Goal: Information Seeking & Learning: Learn about a topic

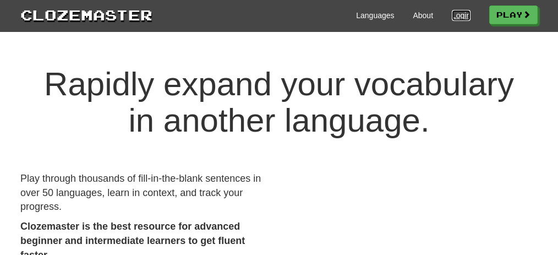
click at [461, 13] on link "Login" at bounding box center [461, 15] width 19 height 11
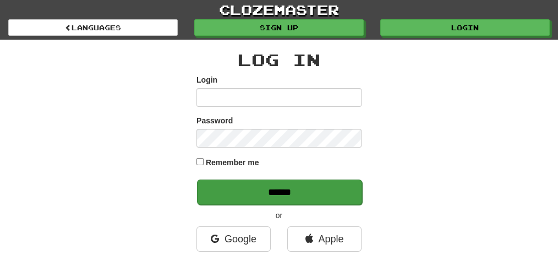
type input "**********"
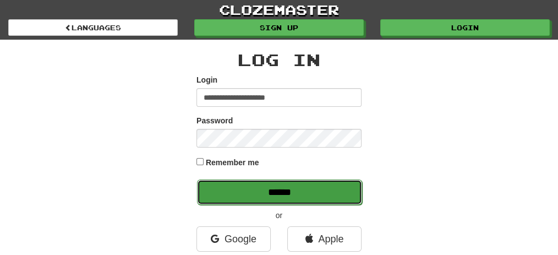
click at [325, 185] on input "******" at bounding box center [279, 191] width 165 height 25
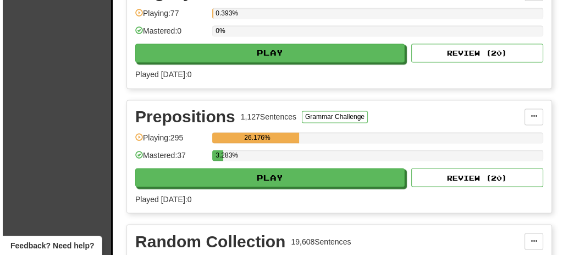
scroll to position [1943, 0]
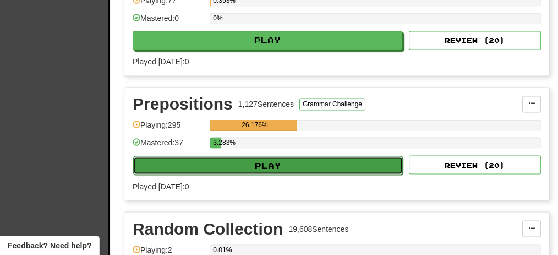
click at [273, 156] on button "Play" at bounding box center [268, 165] width 270 height 19
select select "**"
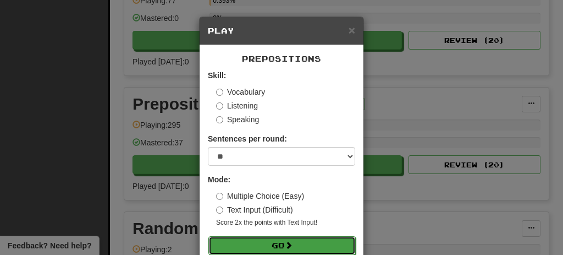
click at [276, 243] on button "Go" at bounding box center [281, 245] width 147 height 19
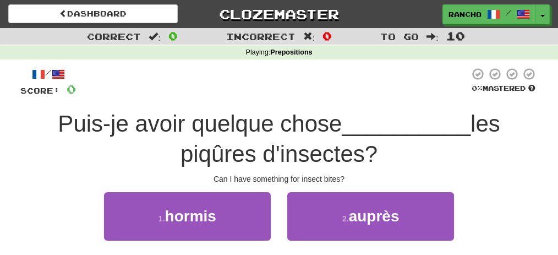
click at [354, 76] on div at bounding box center [272, 82] width 393 height 30
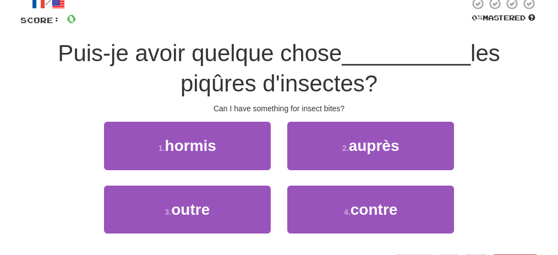
scroll to position [73, 0]
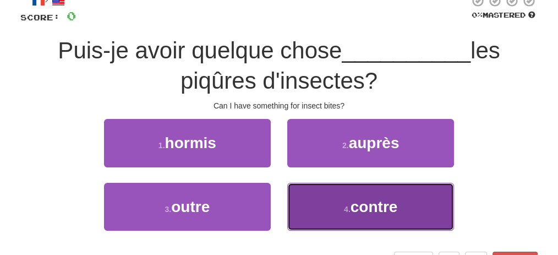
click at [388, 201] on span "contre" at bounding box center [373, 206] width 47 height 17
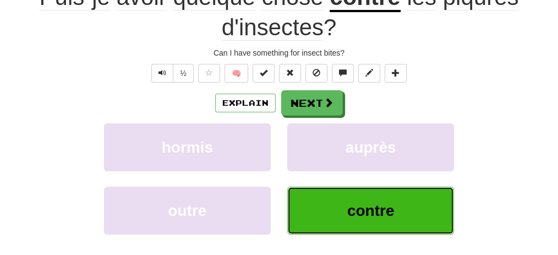
scroll to position [146, 0]
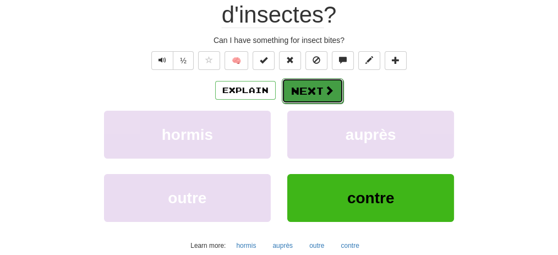
click at [322, 86] on button "Next" at bounding box center [313, 90] width 62 height 25
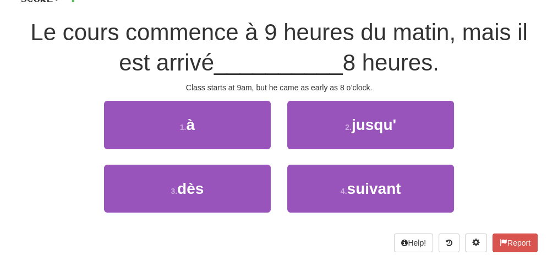
scroll to position [103, 0]
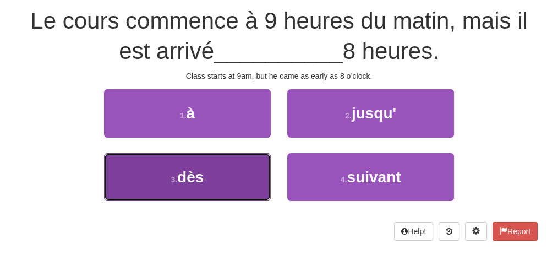
click at [248, 174] on button "3 . dès" at bounding box center [187, 177] width 167 height 48
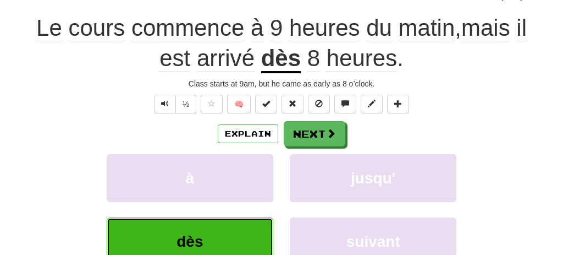
scroll to position [110, 0]
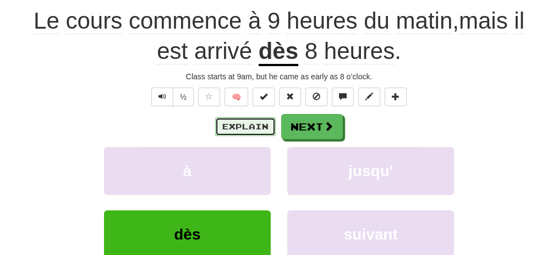
click at [262, 125] on button "Explain" at bounding box center [245, 126] width 61 height 19
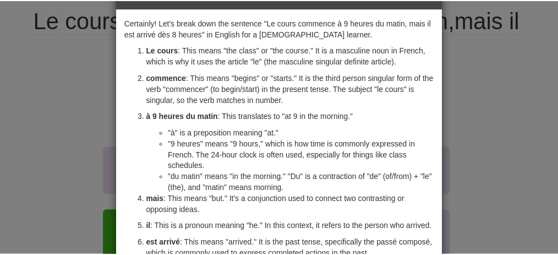
scroll to position [0, 0]
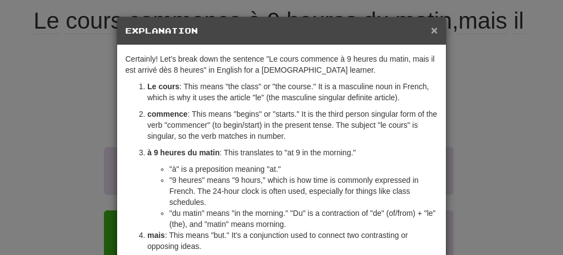
click at [433, 29] on span "×" at bounding box center [434, 30] width 7 height 13
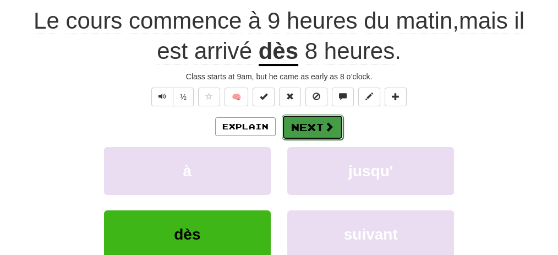
click at [314, 125] on button "Next" at bounding box center [313, 126] width 62 height 25
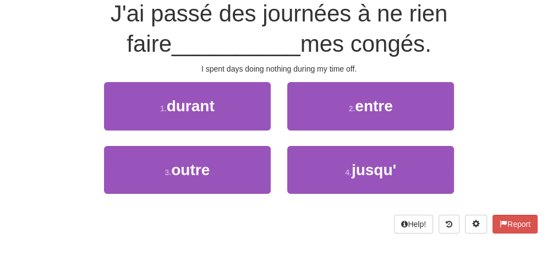
scroll to position [103, 0]
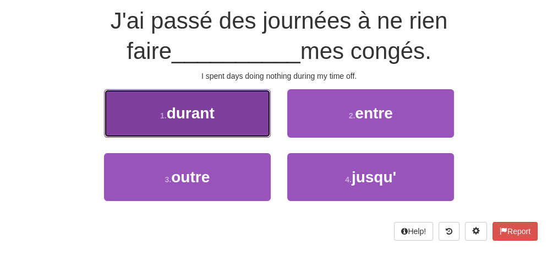
click at [248, 119] on button "1 . durant" at bounding box center [187, 113] width 167 height 48
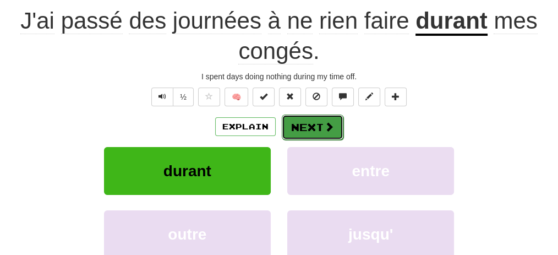
click at [310, 124] on button "Next" at bounding box center [313, 126] width 62 height 25
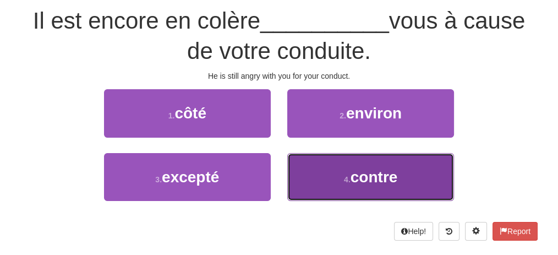
click at [318, 166] on button "4 . contre" at bounding box center [370, 177] width 167 height 48
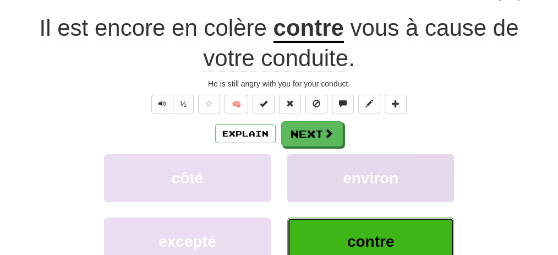
scroll to position [110, 0]
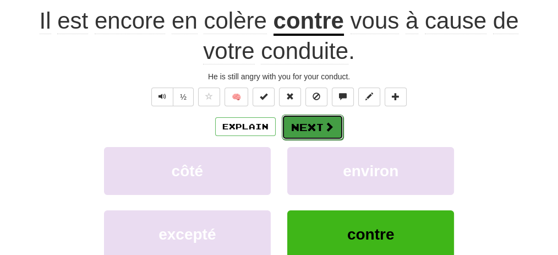
click at [306, 128] on button "Next" at bounding box center [313, 126] width 62 height 25
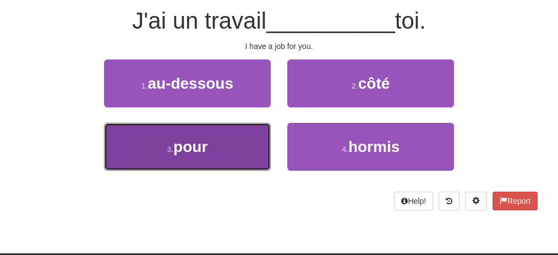
click at [245, 153] on button "3 . pour" at bounding box center [187, 147] width 167 height 48
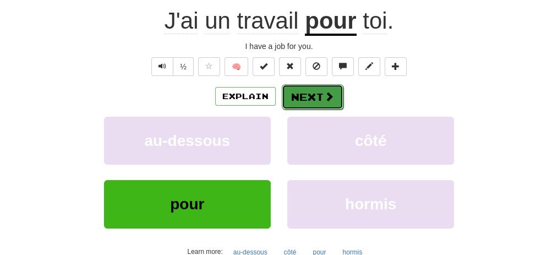
click at [298, 97] on button "Next" at bounding box center [313, 96] width 62 height 25
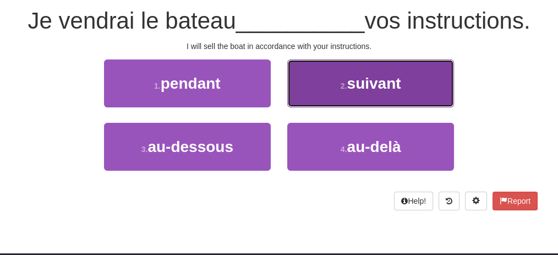
click at [306, 90] on button "2 . suivant" at bounding box center [370, 83] width 167 height 48
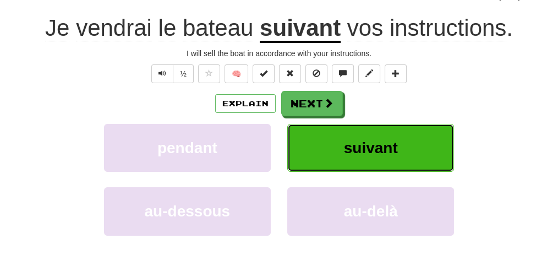
scroll to position [110, 0]
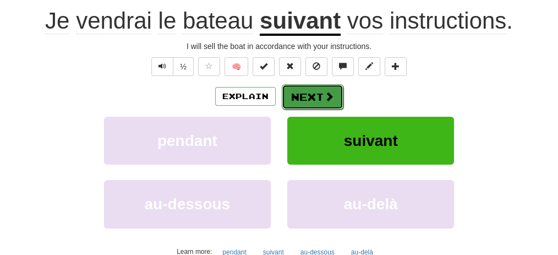
click at [306, 101] on button "Next" at bounding box center [313, 96] width 62 height 25
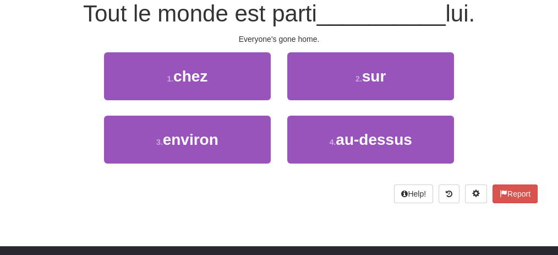
scroll to position [103, 0]
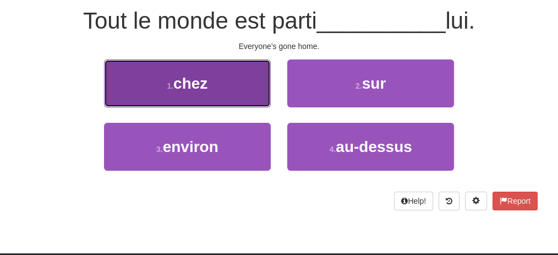
click at [220, 94] on button "1 . chez" at bounding box center [187, 83] width 167 height 48
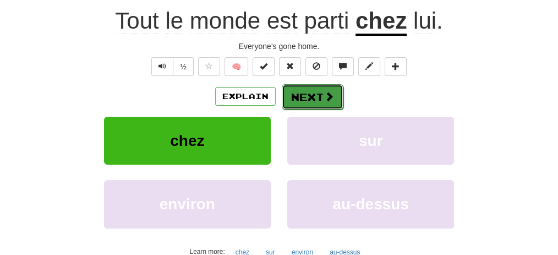
click at [287, 91] on button "Next" at bounding box center [313, 96] width 62 height 25
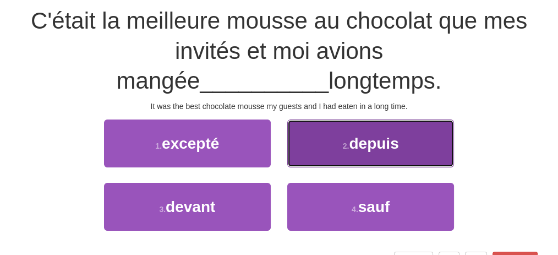
click at [432, 160] on button "2 . depuis" at bounding box center [370, 143] width 167 height 48
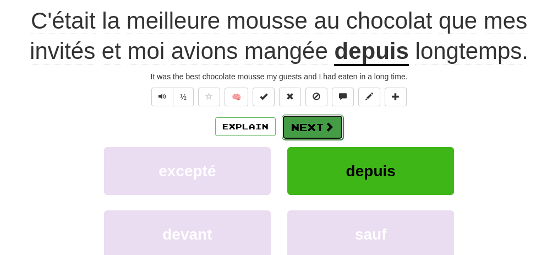
click at [318, 128] on button "Next" at bounding box center [313, 126] width 62 height 25
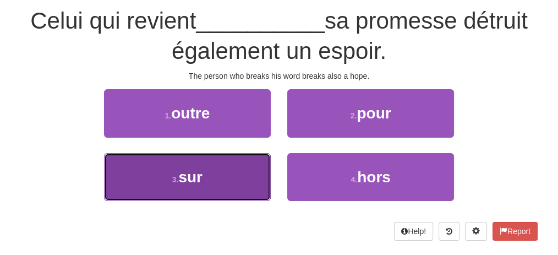
click at [245, 173] on button "3 . sur" at bounding box center [187, 177] width 167 height 48
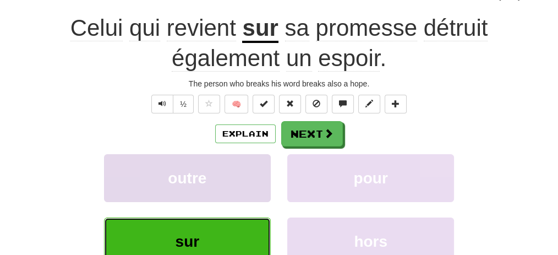
scroll to position [110, 0]
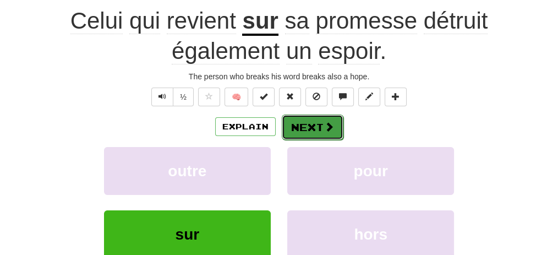
click at [311, 125] on button "Next" at bounding box center [313, 126] width 62 height 25
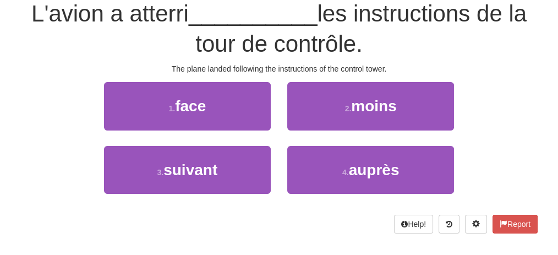
scroll to position [103, 0]
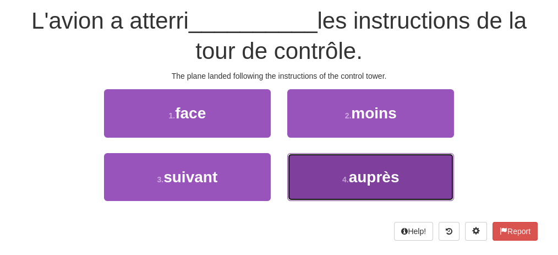
click at [309, 168] on button "4 . auprès" at bounding box center [370, 177] width 167 height 48
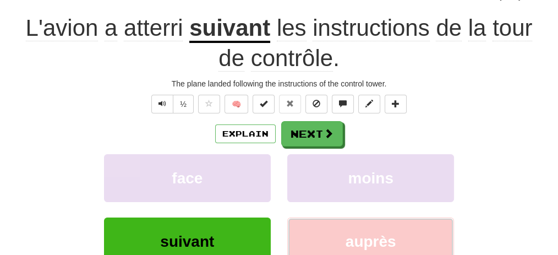
scroll to position [110, 0]
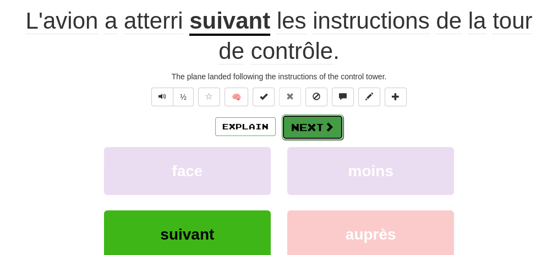
click at [317, 120] on button "Next" at bounding box center [313, 126] width 62 height 25
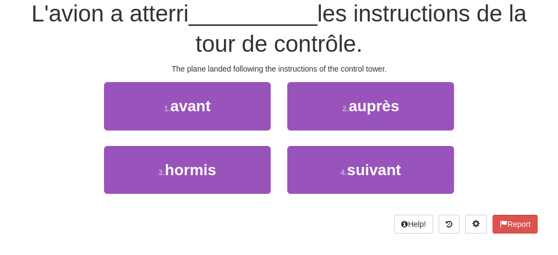
scroll to position [103, 0]
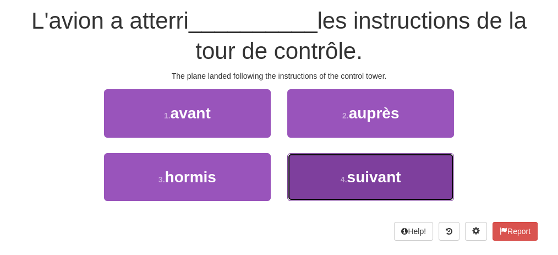
click at [309, 166] on button "4 . suivant" at bounding box center [370, 177] width 167 height 48
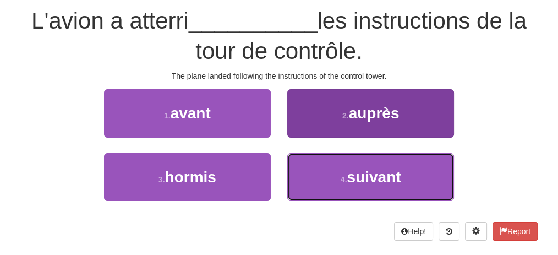
scroll to position [110, 0]
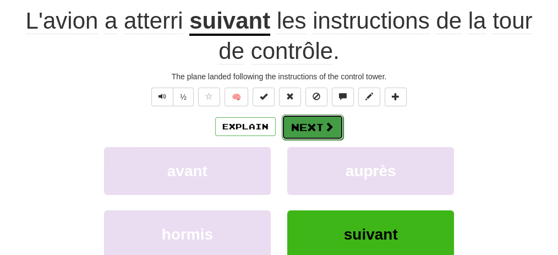
click at [312, 122] on button "Next" at bounding box center [313, 126] width 62 height 25
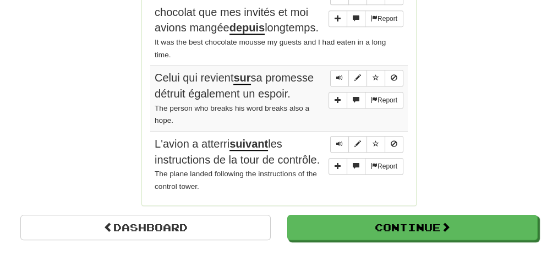
scroll to position [1039, 0]
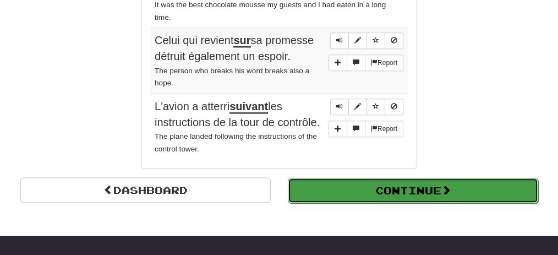
click at [362, 178] on button "Continue" at bounding box center [413, 190] width 250 height 25
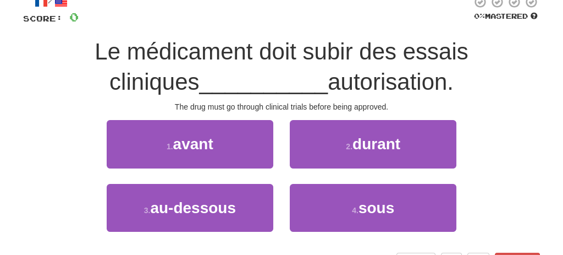
scroll to position [89, 0]
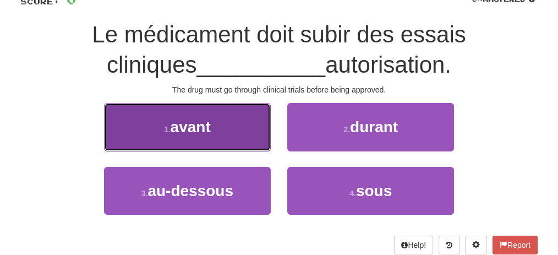
click at [249, 117] on button "1 . avant" at bounding box center [187, 127] width 167 height 48
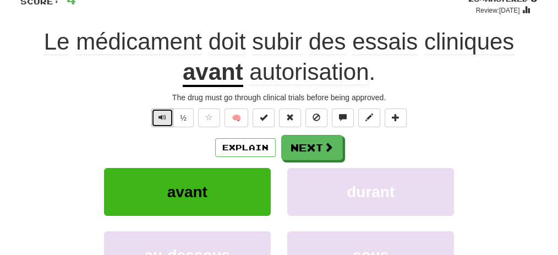
click at [169, 117] on button "Text-to-speech controls" at bounding box center [162, 117] width 22 height 19
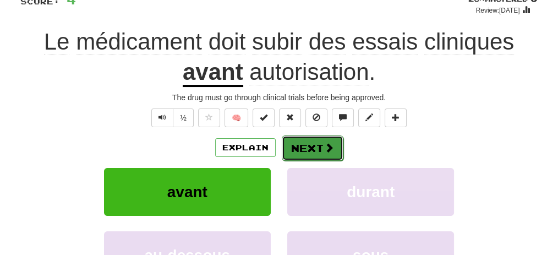
click at [295, 143] on button "Next" at bounding box center [313, 147] width 62 height 25
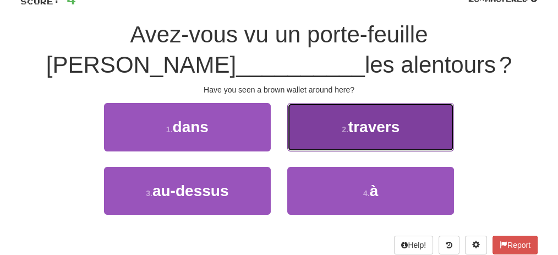
click at [304, 129] on button "2 . travers" at bounding box center [370, 127] width 167 height 48
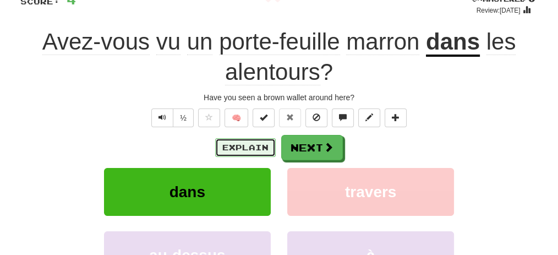
click at [256, 145] on button "Explain" at bounding box center [245, 147] width 61 height 19
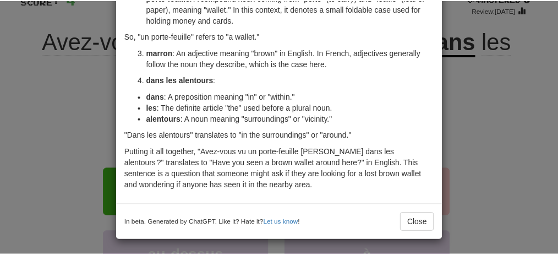
scroll to position [287, 0]
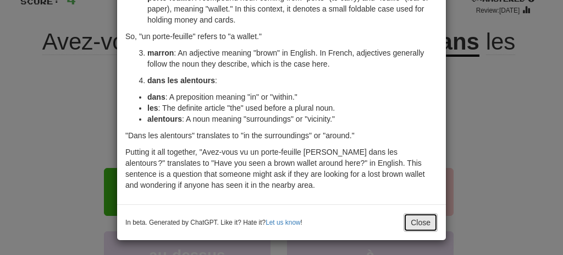
click at [409, 216] on button "Close" at bounding box center [421, 222] width 34 height 19
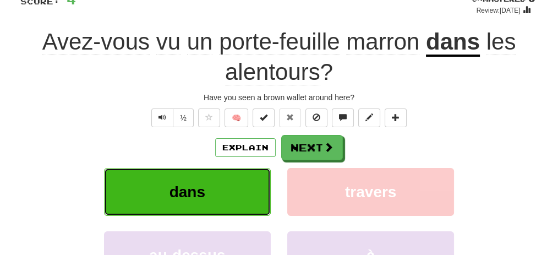
click at [212, 197] on button "dans" at bounding box center [187, 192] width 167 height 48
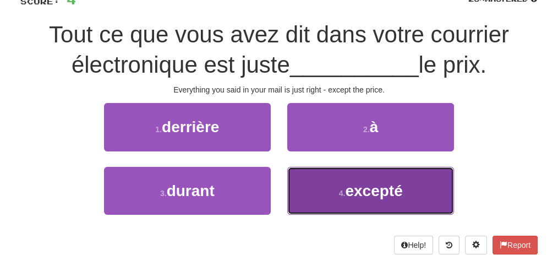
click at [316, 181] on button "4 . excepté" at bounding box center [370, 191] width 167 height 48
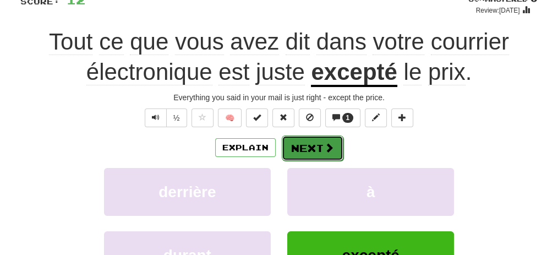
click at [306, 144] on button "Next" at bounding box center [313, 147] width 62 height 25
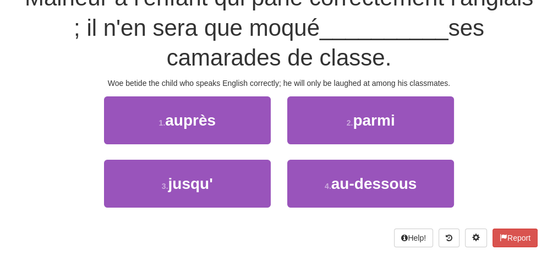
scroll to position [89, 0]
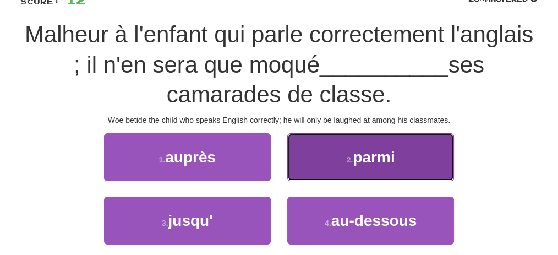
click at [317, 162] on button "2 . parmi" at bounding box center [370, 157] width 167 height 48
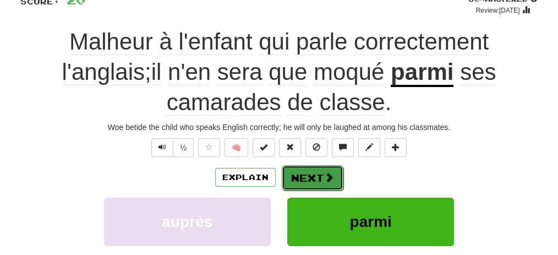
click at [306, 176] on button "Next" at bounding box center [313, 177] width 62 height 25
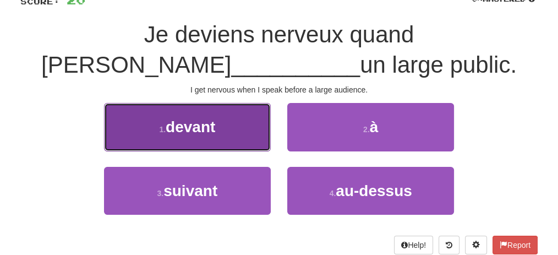
click at [161, 119] on button "1 . devant" at bounding box center [187, 127] width 167 height 48
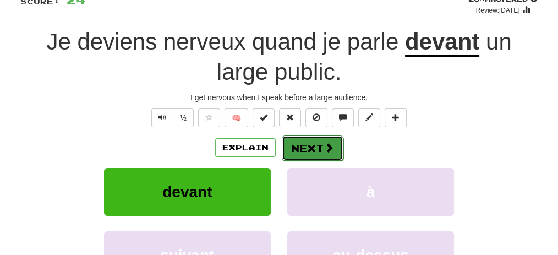
click at [303, 143] on button "Next" at bounding box center [313, 147] width 62 height 25
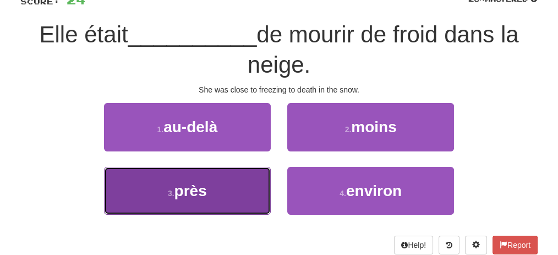
click at [247, 178] on button "3 . près" at bounding box center [187, 191] width 167 height 48
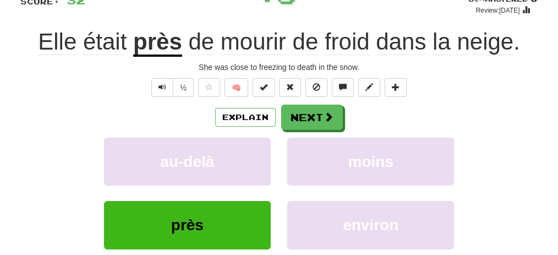
click at [314, 129] on div "Explain Next au-delà moins près environ Learn more: au-delà moins près environ" at bounding box center [278, 193] width 517 height 177
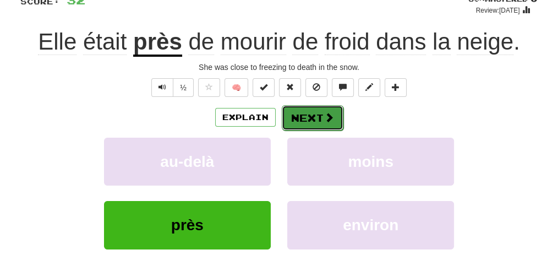
click at [311, 118] on button "Next" at bounding box center [313, 117] width 62 height 25
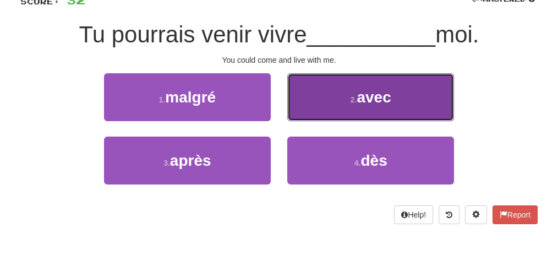
click at [306, 99] on button "2 . avec" at bounding box center [370, 97] width 167 height 48
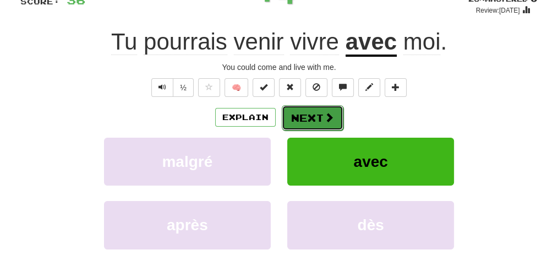
click at [322, 111] on button "Next" at bounding box center [313, 117] width 62 height 25
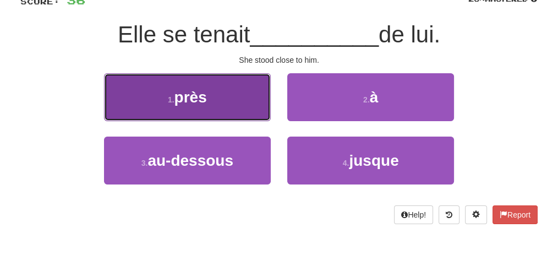
click at [250, 99] on button "1 . près" at bounding box center [187, 97] width 167 height 48
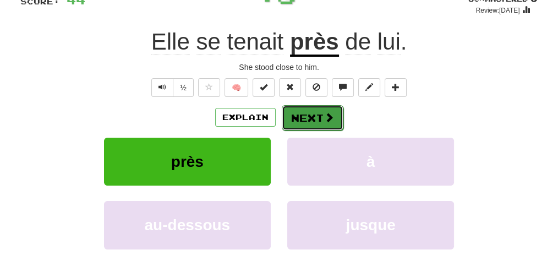
click at [288, 116] on button "Next" at bounding box center [313, 117] width 62 height 25
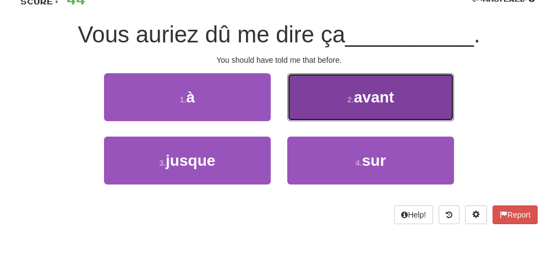
click at [345, 98] on button "2 . avant" at bounding box center [370, 97] width 167 height 48
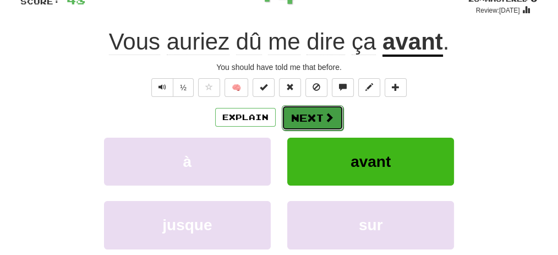
click at [324, 113] on span at bounding box center [329, 117] width 10 height 10
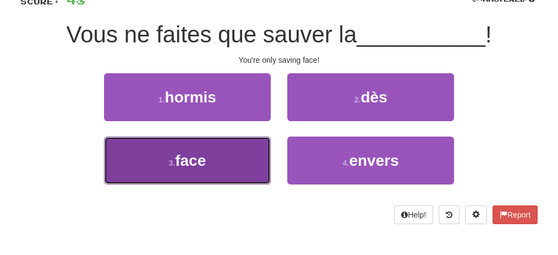
click at [190, 142] on button "3 . face" at bounding box center [187, 160] width 167 height 48
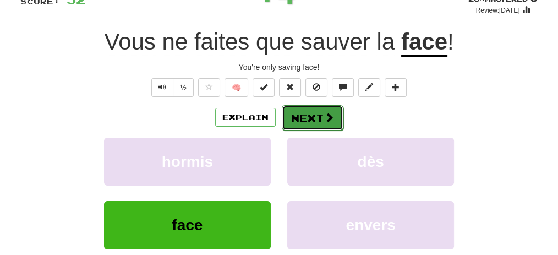
click at [300, 115] on button "Next" at bounding box center [313, 117] width 62 height 25
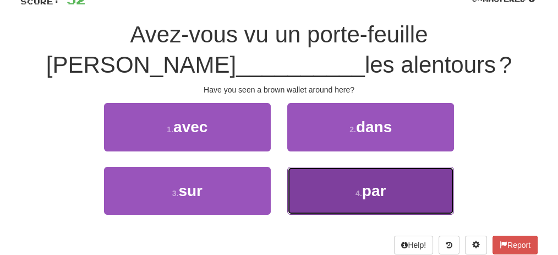
click at [312, 177] on button "4 . par" at bounding box center [370, 191] width 167 height 48
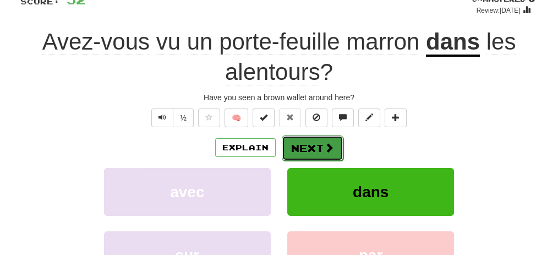
click at [304, 144] on button "Next" at bounding box center [313, 147] width 62 height 25
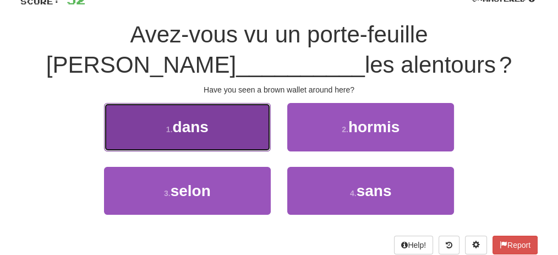
click at [260, 135] on button "1 . dans" at bounding box center [187, 127] width 167 height 48
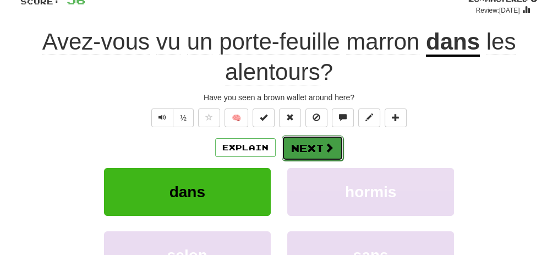
click at [306, 141] on button "Next" at bounding box center [313, 147] width 62 height 25
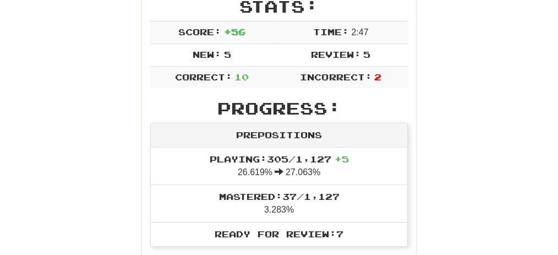
scroll to position [101, 0]
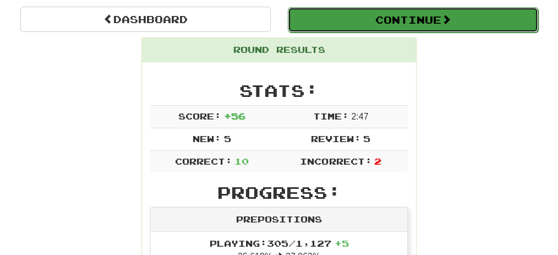
click at [354, 22] on button "Continue" at bounding box center [413, 19] width 250 height 25
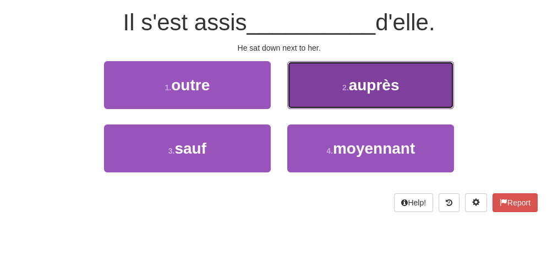
click at [321, 78] on button "2 . auprès" at bounding box center [370, 85] width 167 height 48
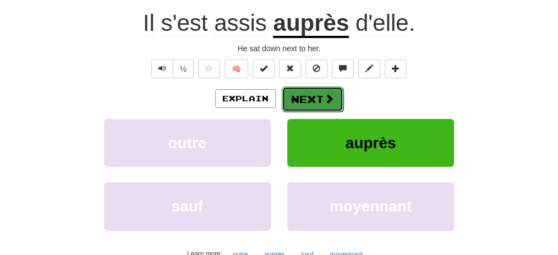
click at [327, 94] on span at bounding box center [329, 99] width 10 height 10
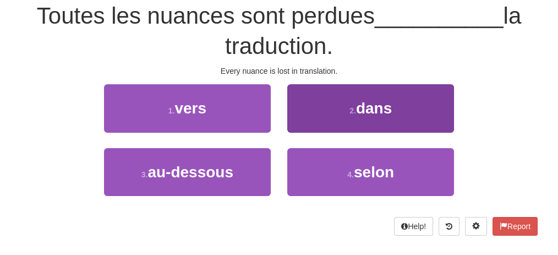
scroll to position [101, 0]
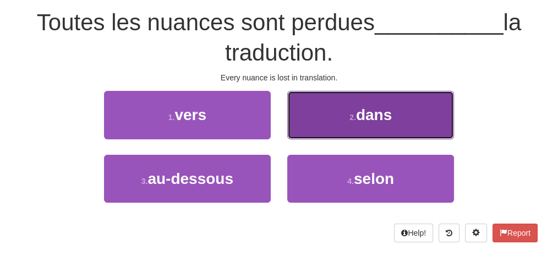
click at [400, 109] on button "2 . dans" at bounding box center [370, 115] width 167 height 48
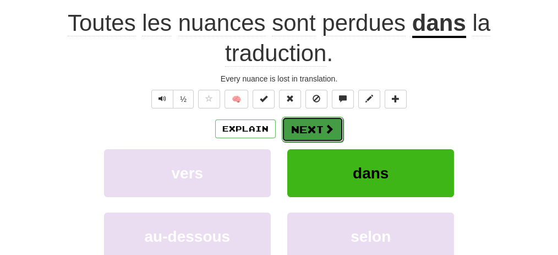
click at [318, 124] on button "Next" at bounding box center [313, 129] width 62 height 25
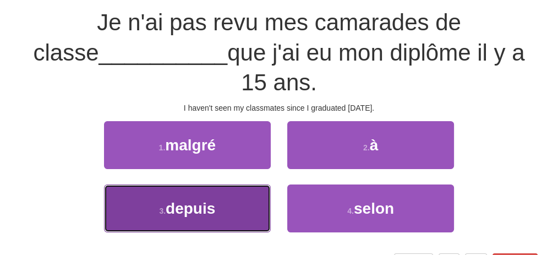
click at [133, 184] on button "3 . depuis" at bounding box center [187, 208] width 167 height 48
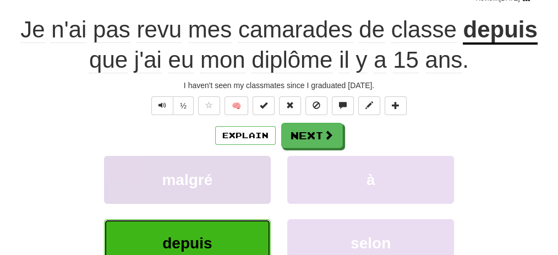
scroll to position [108, 0]
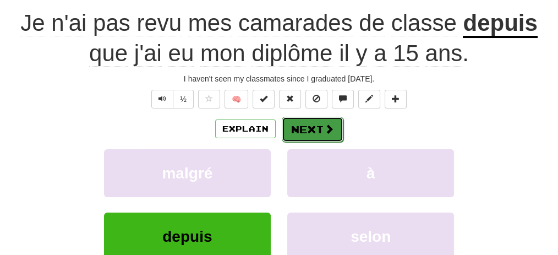
click at [320, 124] on button "Next" at bounding box center [313, 129] width 62 height 25
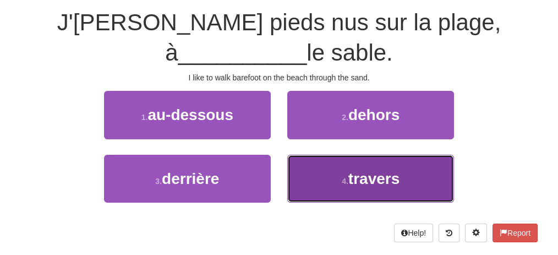
click at [378, 157] on button "4 . travers" at bounding box center [370, 179] width 167 height 48
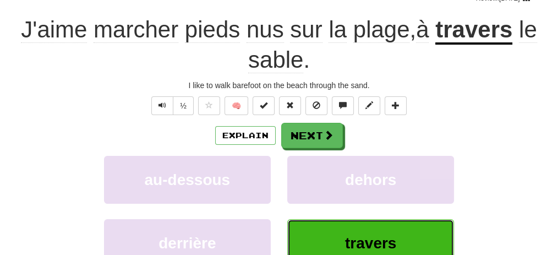
scroll to position [108, 0]
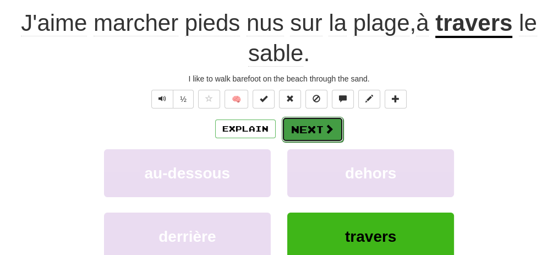
click at [327, 127] on span at bounding box center [329, 129] width 10 height 10
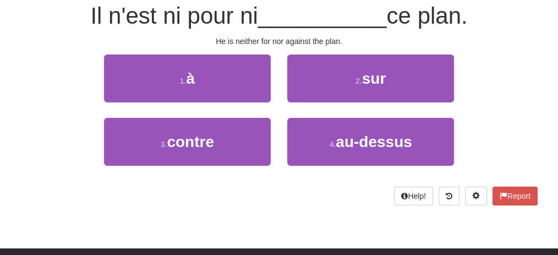
scroll to position [101, 0]
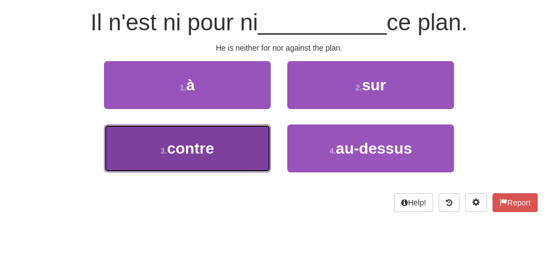
click at [199, 139] on button "3 . contre" at bounding box center [187, 148] width 167 height 48
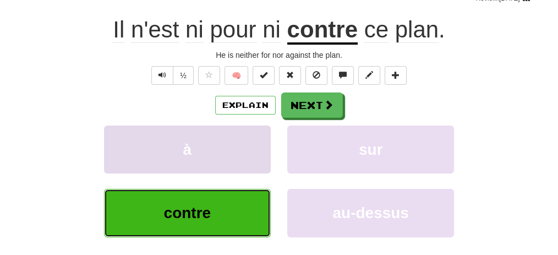
scroll to position [108, 0]
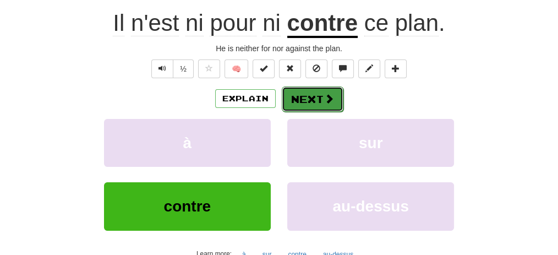
click at [304, 97] on button "Next" at bounding box center [313, 98] width 62 height 25
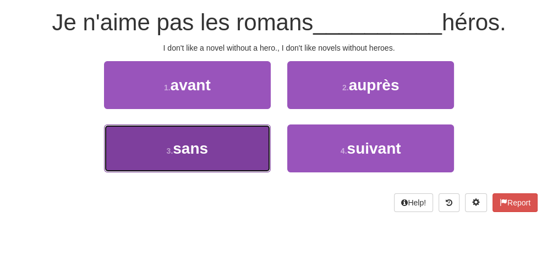
click at [241, 140] on button "3 . sans" at bounding box center [187, 148] width 167 height 48
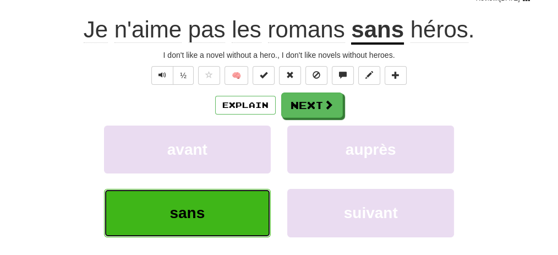
scroll to position [108, 0]
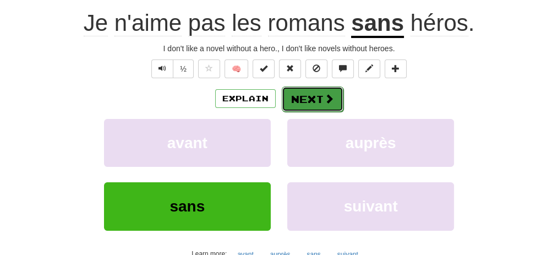
click at [329, 99] on span at bounding box center [329, 99] width 10 height 10
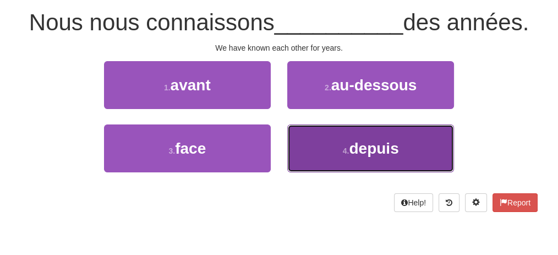
click at [311, 133] on button "4 . depuis" at bounding box center [370, 148] width 167 height 48
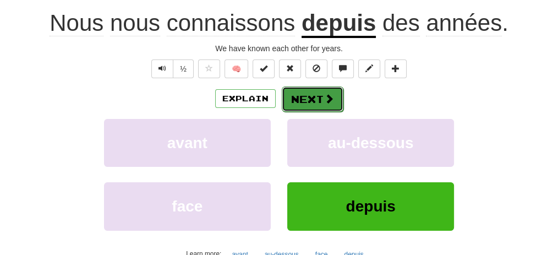
click at [329, 105] on button "Next" at bounding box center [313, 98] width 62 height 25
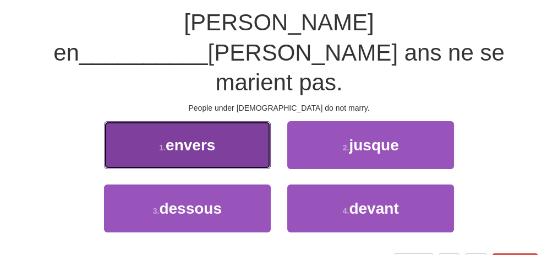
click at [179, 136] on span "envers" at bounding box center [191, 144] width 50 height 17
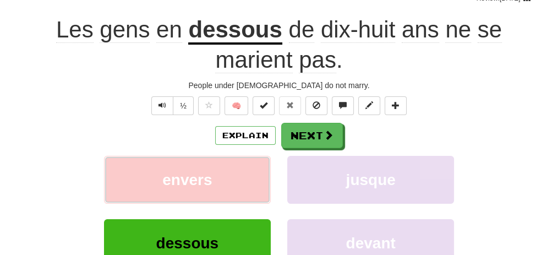
scroll to position [108, 0]
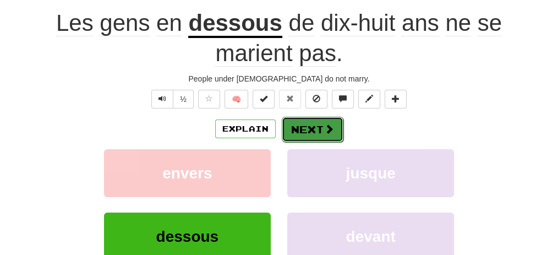
click at [300, 122] on button "Next" at bounding box center [313, 129] width 62 height 25
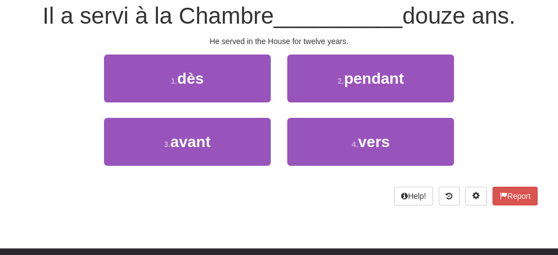
scroll to position [101, 0]
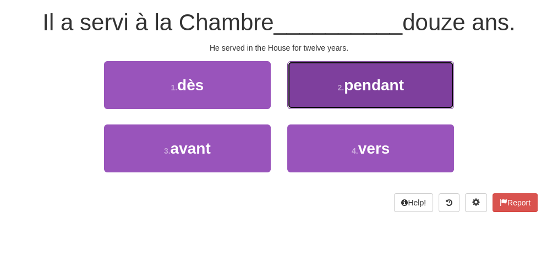
click at [344, 86] on button "2 . pendant" at bounding box center [370, 85] width 167 height 48
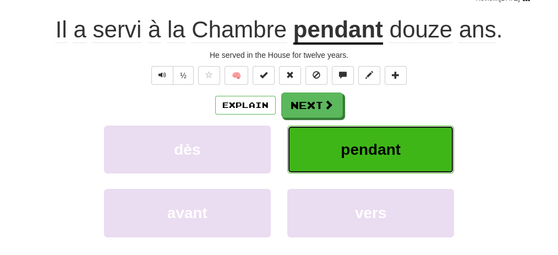
scroll to position [108, 0]
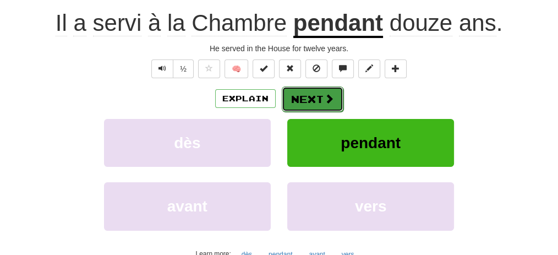
click at [324, 98] on span at bounding box center [329, 99] width 10 height 10
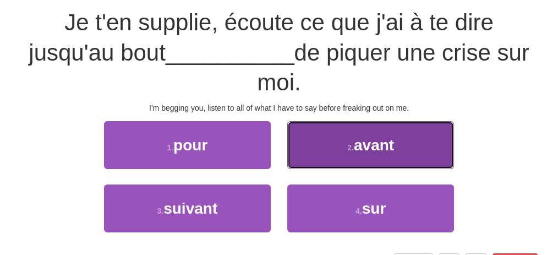
click at [318, 136] on button "2 . avant" at bounding box center [370, 145] width 167 height 48
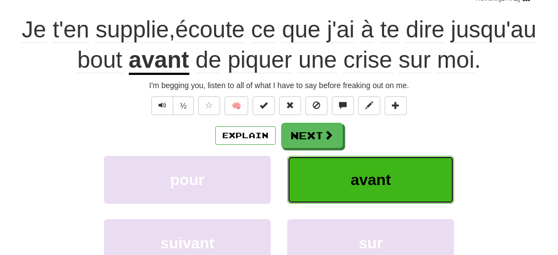
scroll to position [108, 0]
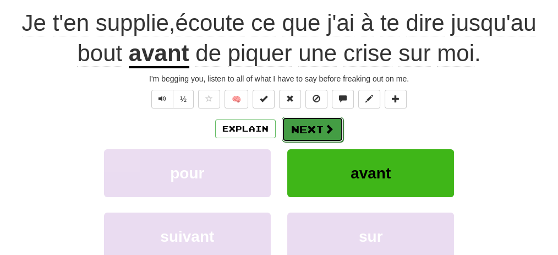
click at [322, 127] on button "Next" at bounding box center [313, 129] width 62 height 25
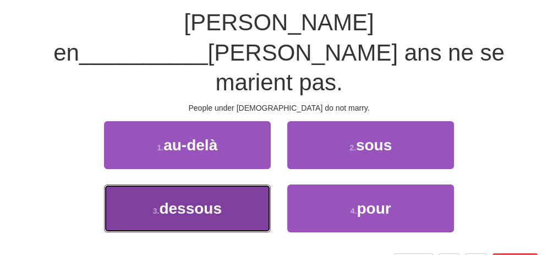
click at [259, 184] on button "3 . dessous" at bounding box center [187, 208] width 167 height 48
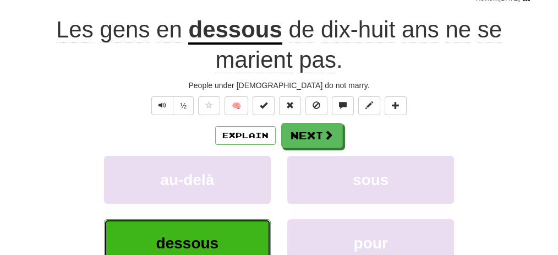
scroll to position [108, 0]
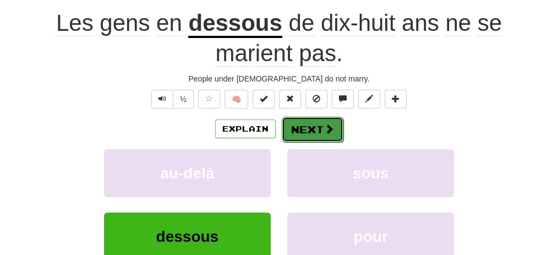
click at [326, 124] on span at bounding box center [329, 129] width 10 height 10
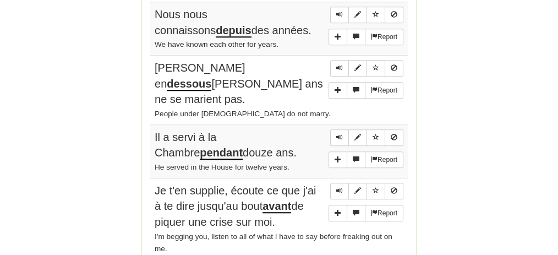
scroll to position [1036, 0]
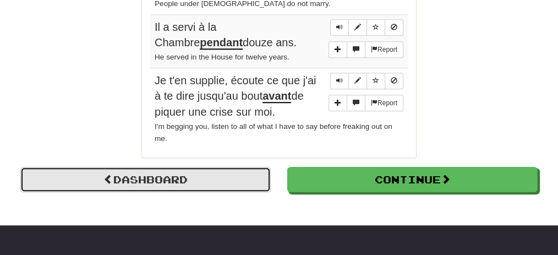
click at [196, 167] on link "Dashboard" at bounding box center [145, 179] width 250 height 25
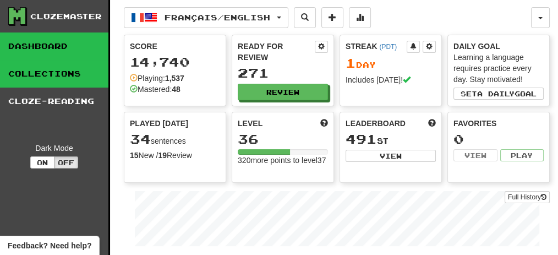
click at [72, 73] on link "Collections" at bounding box center [54, 74] width 108 height 28
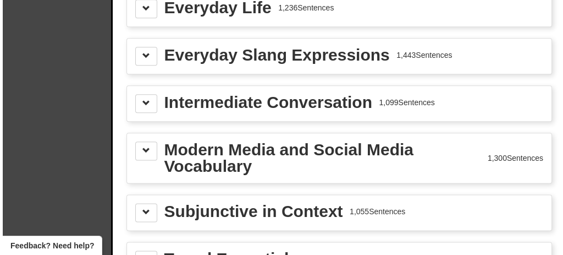
scroll to position [1393, 0]
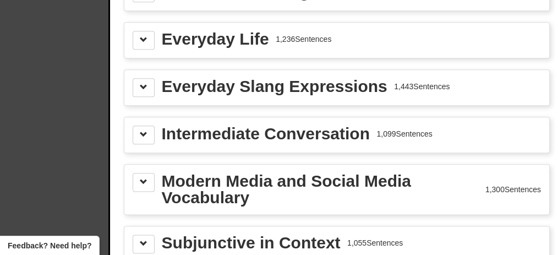
click at [278, 125] on div "Intermediate Conversation" at bounding box center [266, 133] width 208 height 17
click at [144, 130] on span at bounding box center [144, 134] width 8 height 8
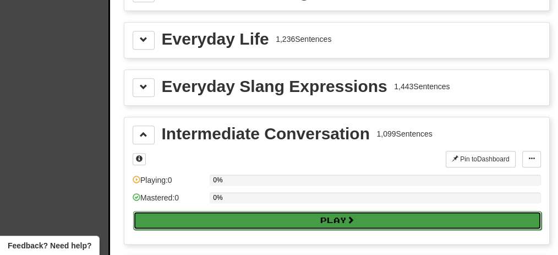
click at [305, 211] on button "Play" at bounding box center [337, 220] width 408 height 19
select select "**"
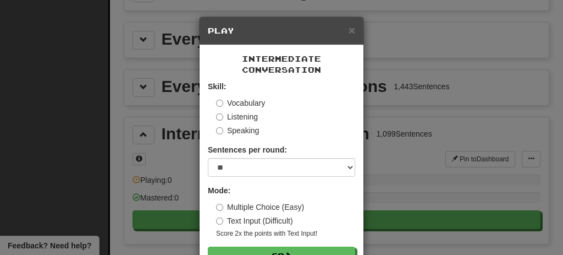
scroll to position [35, 0]
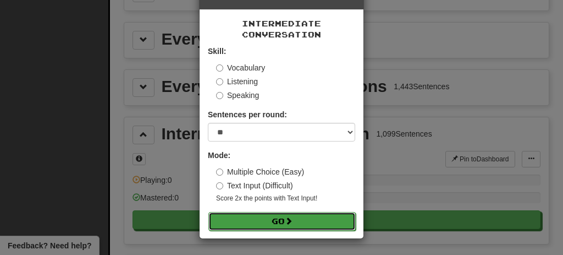
click at [294, 218] on button "Go" at bounding box center [281, 221] width 147 height 19
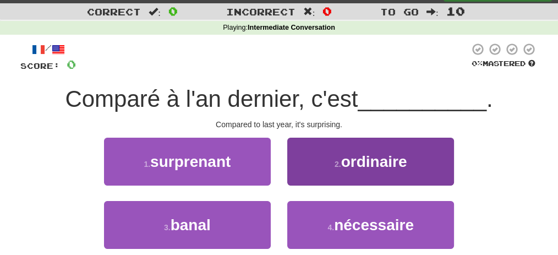
scroll to position [36, 0]
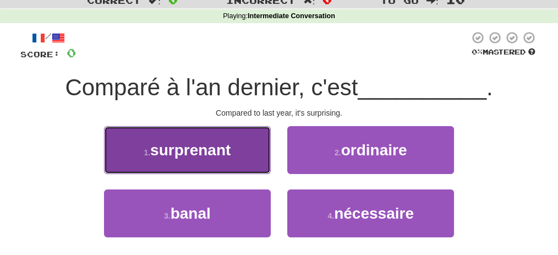
click at [254, 155] on button "1 . [PERSON_NAME]" at bounding box center [187, 150] width 167 height 48
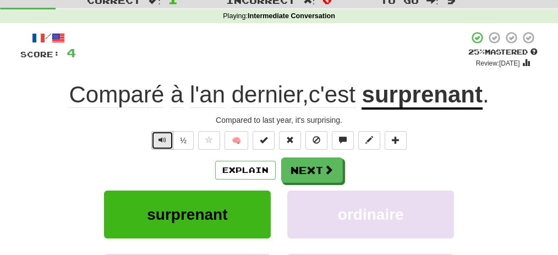
click at [166, 138] on span "Text-to-speech controls" at bounding box center [162, 140] width 8 height 8
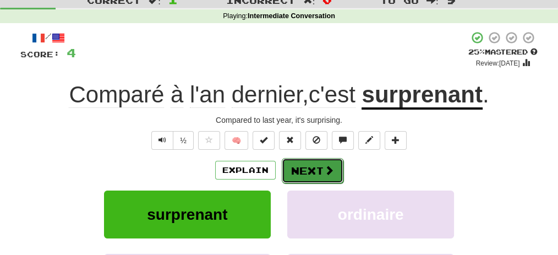
click at [292, 167] on button "Next" at bounding box center [313, 170] width 62 height 25
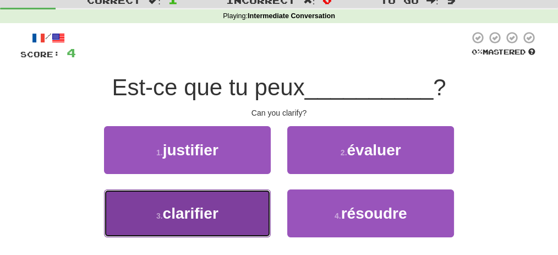
click at [211, 211] on span "clarifier" at bounding box center [191, 213] width 56 height 17
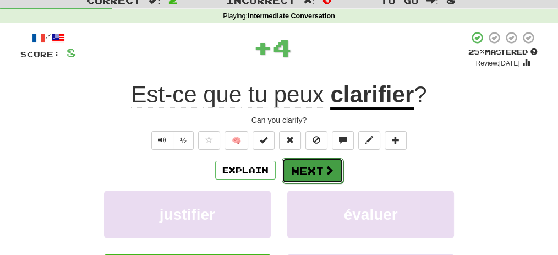
click at [324, 168] on span at bounding box center [329, 170] width 10 height 10
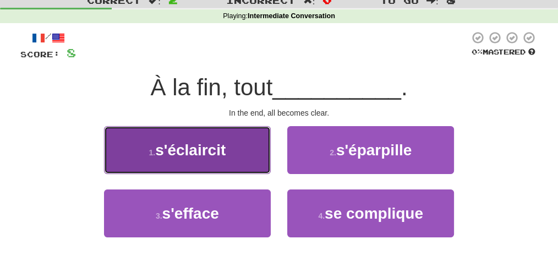
click at [248, 152] on button "1 . s'éclaircit" at bounding box center [187, 150] width 167 height 48
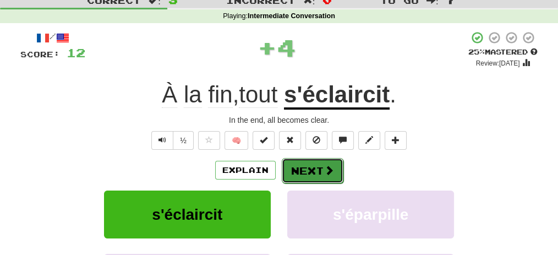
click at [309, 171] on button "Next" at bounding box center [313, 170] width 62 height 25
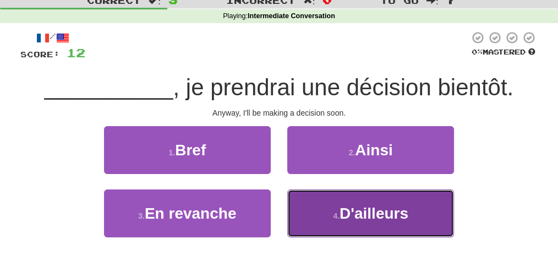
click at [332, 198] on button "4 . D'ailleurs" at bounding box center [370, 213] width 167 height 48
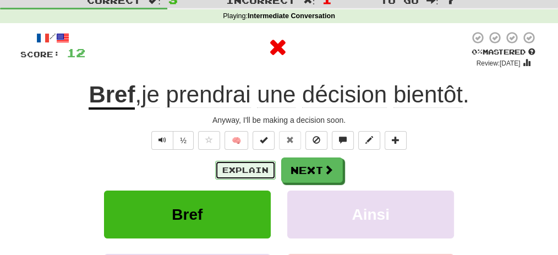
click at [264, 167] on button "Explain" at bounding box center [245, 170] width 61 height 19
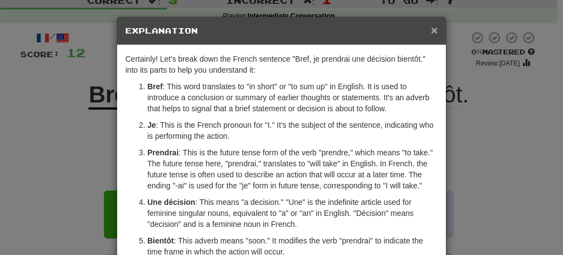
click at [431, 30] on span "×" at bounding box center [434, 30] width 7 height 13
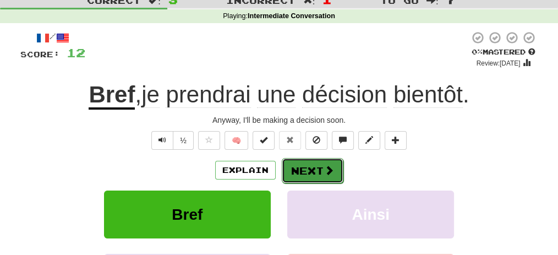
click at [307, 168] on button "Next" at bounding box center [313, 170] width 62 height 25
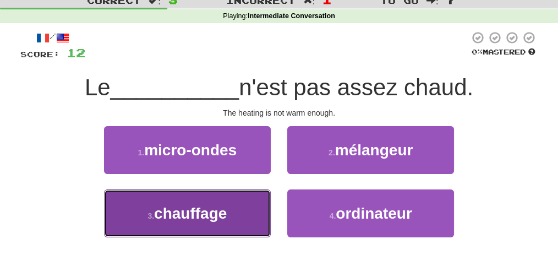
click at [257, 212] on button "3 . chauffage" at bounding box center [187, 213] width 167 height 48
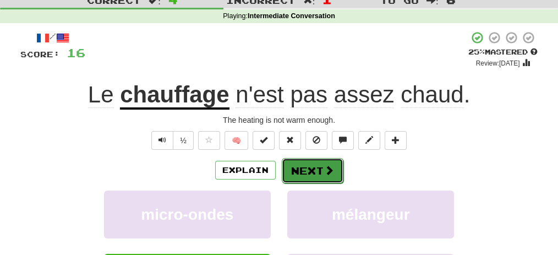
click at [300, 166] on button "Next" at bounding box center [313, 170] width 62 height 25
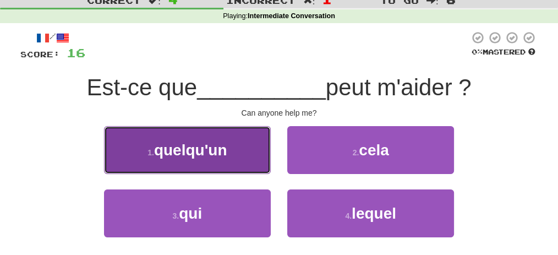
click at [227, 151] on span "quelqu'un" at bounding box center [190, 149] width 73 height 17
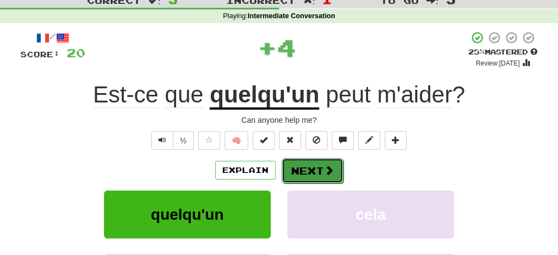
click at [310, 162] on button "Next" at bounding box center [313, 170] width 62 height 25
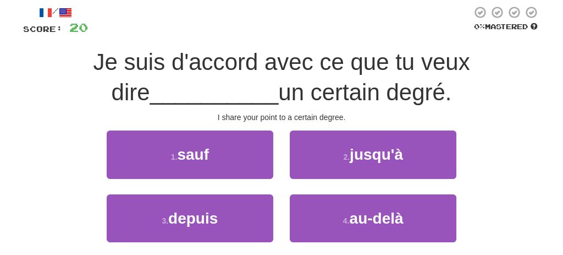
scroll to position [73, 0]
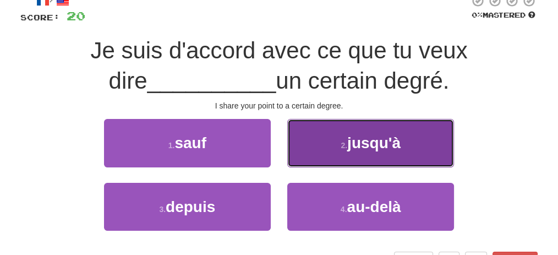
click at [398, 145] on span "jusqu'à" at bounding box center [373, 142] width 53 height 17
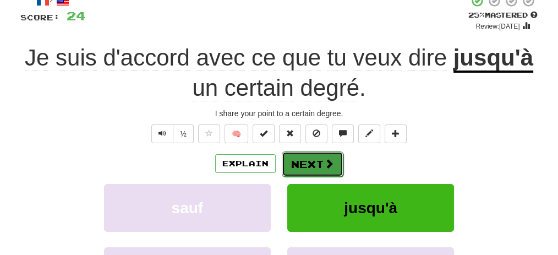
click at [314, 160] on button "Next" at bounding box center [313, 163] width 62 height 25
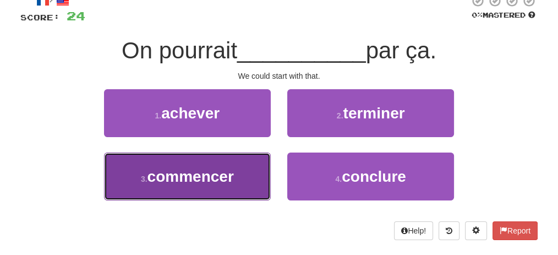
click at [244, 177] on button "3 . commencer" at bounding box center [187, 176] width 167 height 48
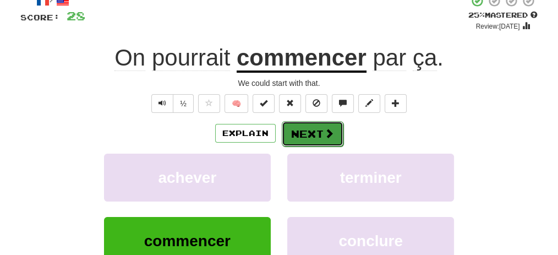
click at [312, 129] on button "Next" at bounding box center [313, 133] width 62 height 25
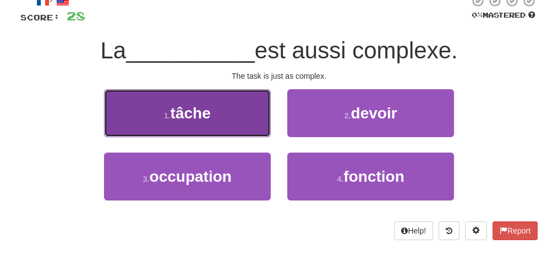
click at [253, 120] on button "1 . tâche" at bounding box center [187, 113] width 167 height 48
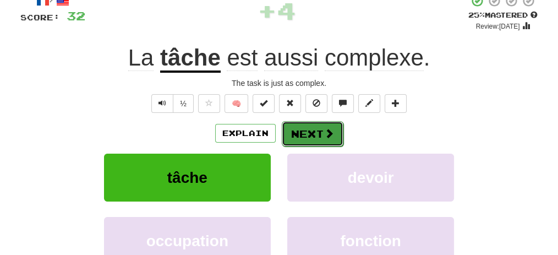
click at [316, 130] on button "Next" at bounding box center [313, 133] width 62 height 25
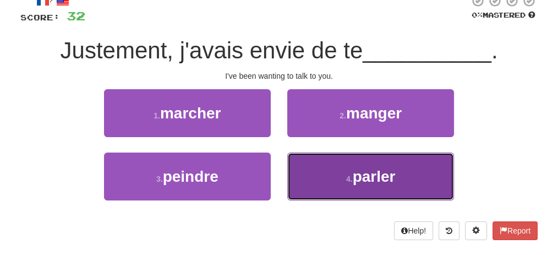
click at [323, 172] on button "4 . parler" at bounding box center [370, 176] width 167 height 48
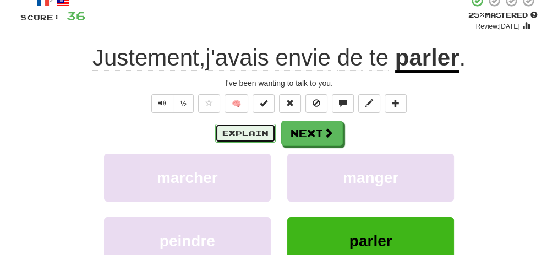
click at [246, 129] on button "Explain" at bounding box center [245, 133] width 61 height 19
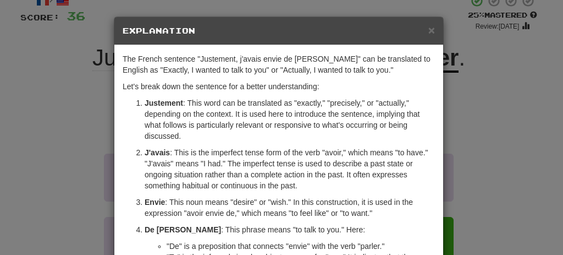
click at [432, 32] on div "× Explanation" at bounding box center [278, 31] width 329 height 28
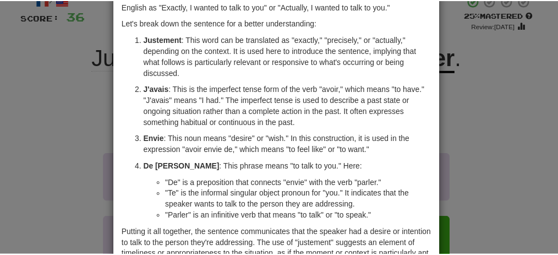
scroll to position [0, 0]
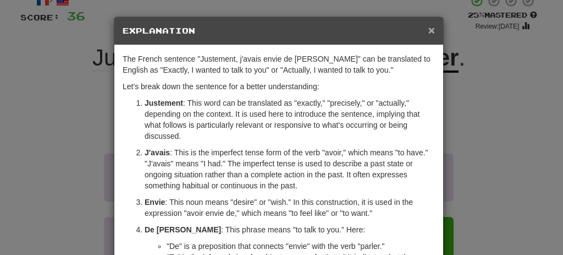
click at [432, 32] on span "×" at bounding box center [431, 30] width 7 height 13
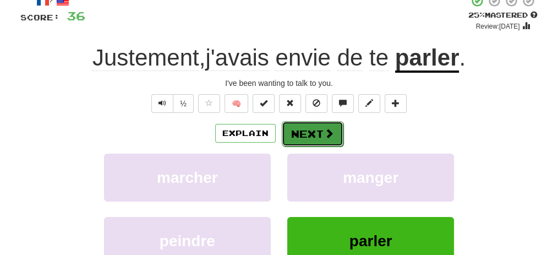
click at [311, 130] on button "Next" at bounding box center [313, 133] width 62 height 25
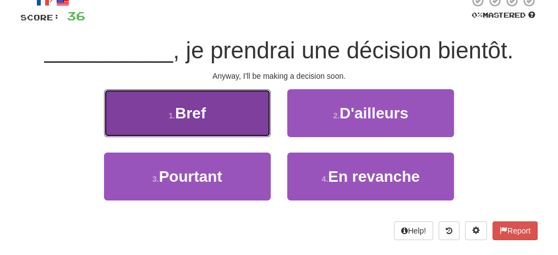
click at [239, 112] on button "1 . Bref" at bounding box center [187, 113] width 167 height 48
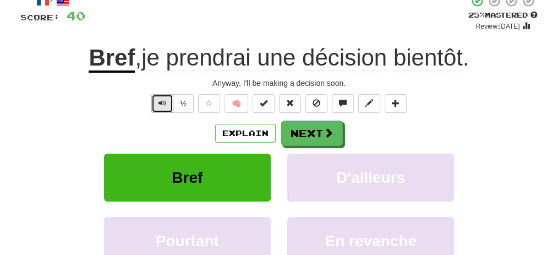
click at [166, 100] on span "Text-to-speech controls" at bounding box center [162, 103] width 8 height 8
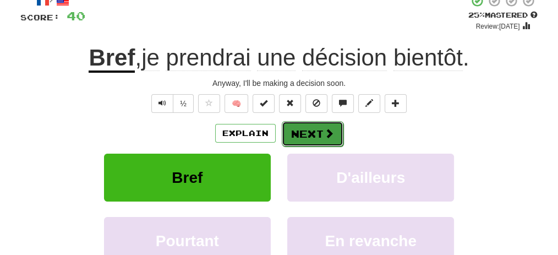
click at [298, 136] on button "Next" at bounding box center [313, 133] width 62 height 25
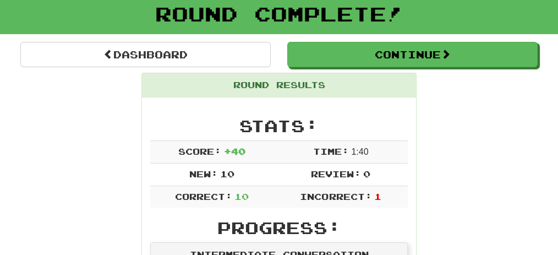
scroll to position [12, 0]
